Goal: Go to known website: Access a specific website the user already knows

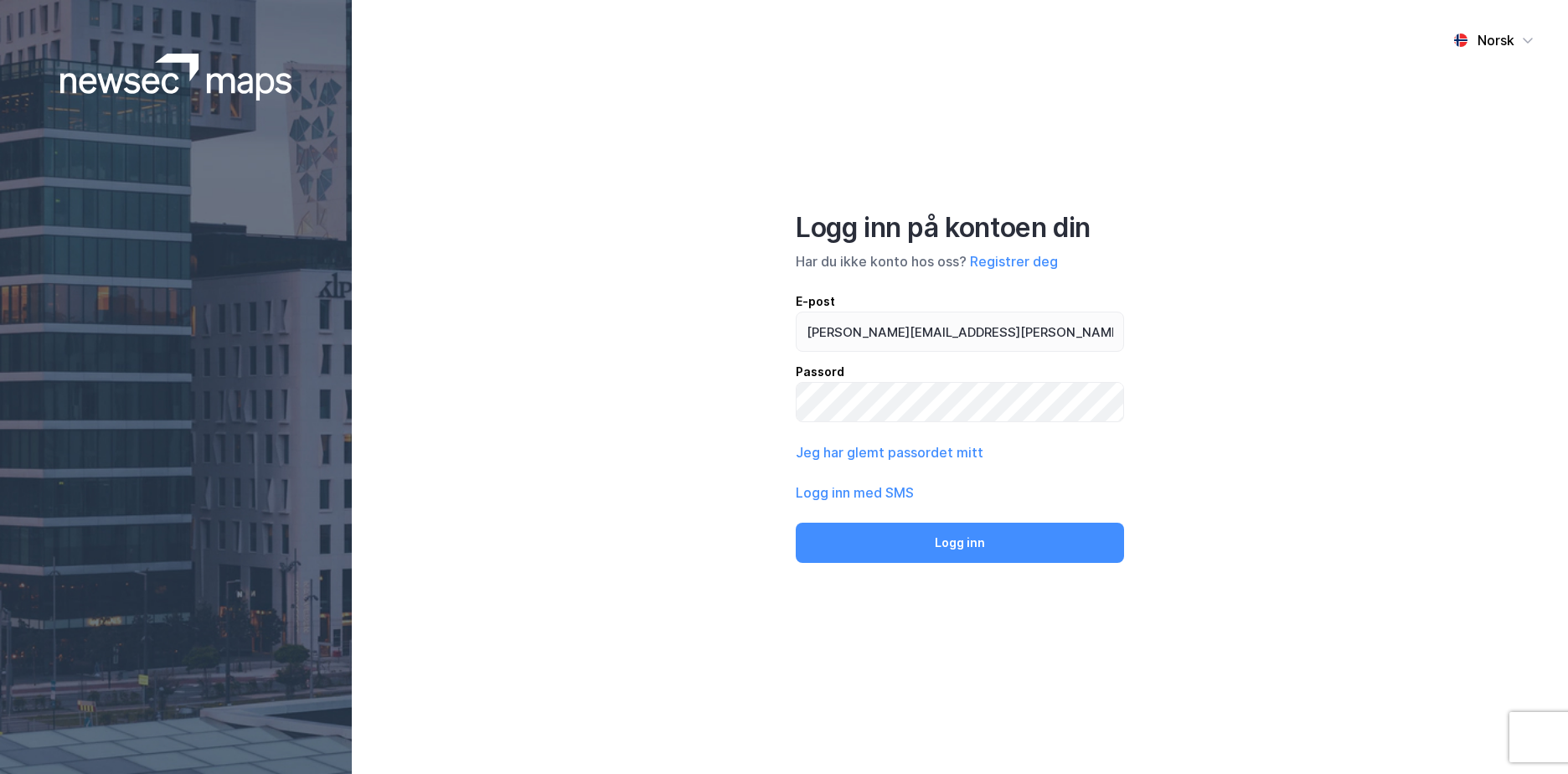
type input "[PERSON_NAME][EMAIL_ADDRESS][PERSON_NAME][DOMAIN_NAME]"
click at [796, 522] on button "Logg inn" at bounding box center [959, 542] width 328 height 40
